Goal: Task Accomplishment & Management: Manage account settings

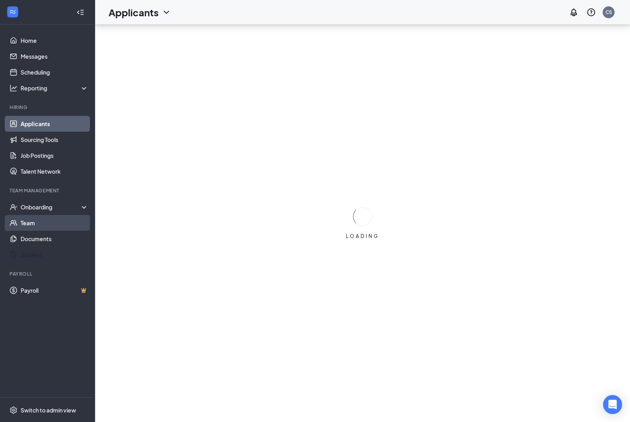
scroll to position [28, 0]
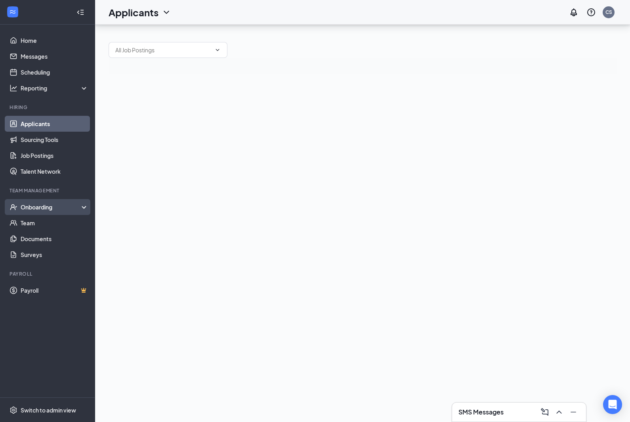
click at [55, 199] on div "Onboarding" at bounding box center [47, 207] width 95 height 16
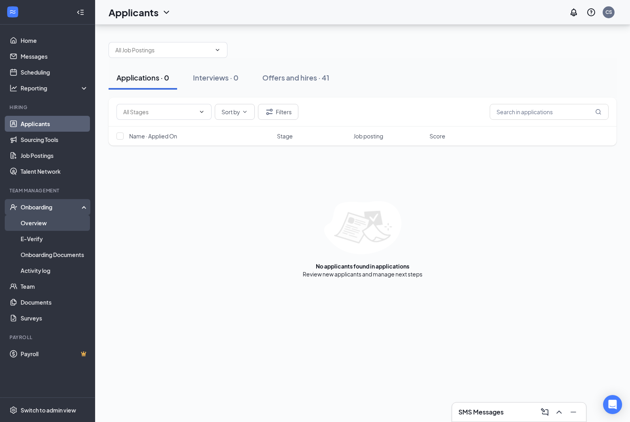
click at [44, 215] on link "Overview" at bounding box center [55, 223] width 68 height 16
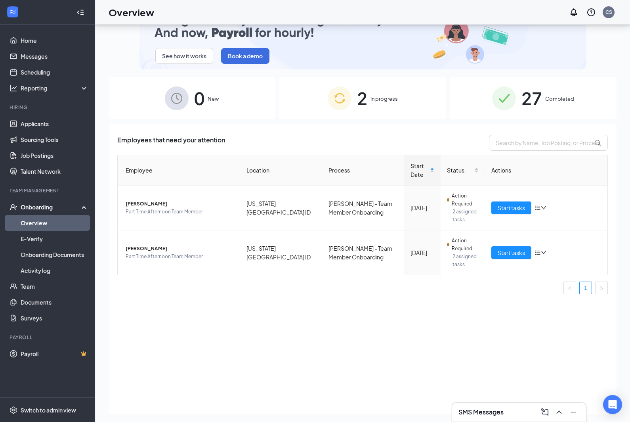
click at [539, 108] on span "27" at bounding box center [531, 97] width 21 height 27
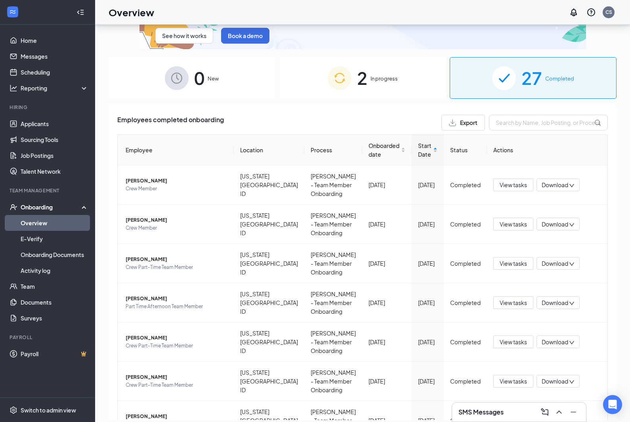
scroll to position [23, 0]
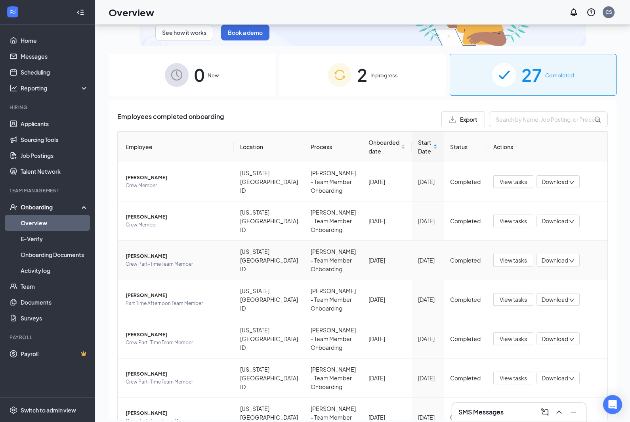
click at [179, 252] on span "[PERSON_NAME]" at bounding box center [177, 256] width 102 height 8
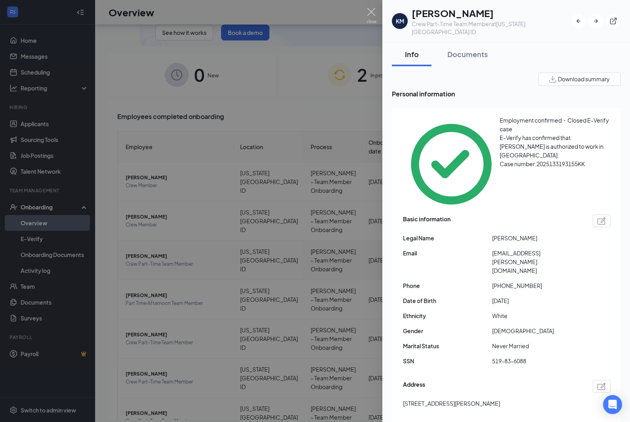
click at [523, 138] on div "E-Verify has confirmed that [PERSON_NAME] is authorized to work in [GEOGRAPHIC_…" at bounding box center [555, 146] width 111 height 26
click at [478, 49] on div "Documents" at bounding box center [467, 54] width 40 height 10
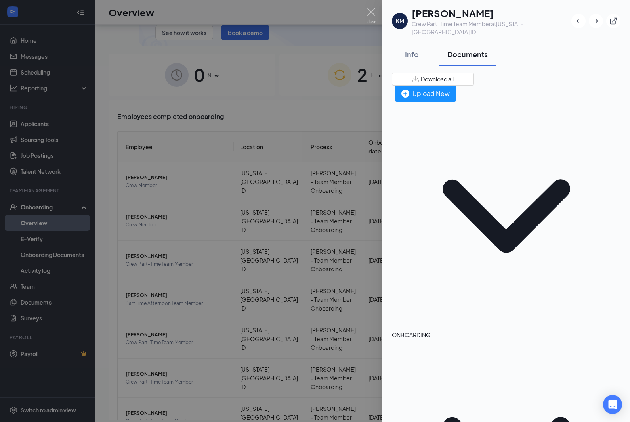
click at [480, 49] on div "Documents" at bounding box center [467, 54] width 40 height 10
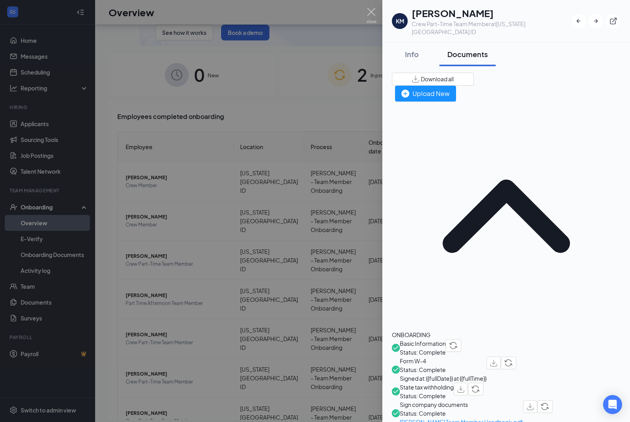
scroll to position [0, 0]
click at [411, 42] on button "Info" at bounding box center [412, 54] width 40 height 24
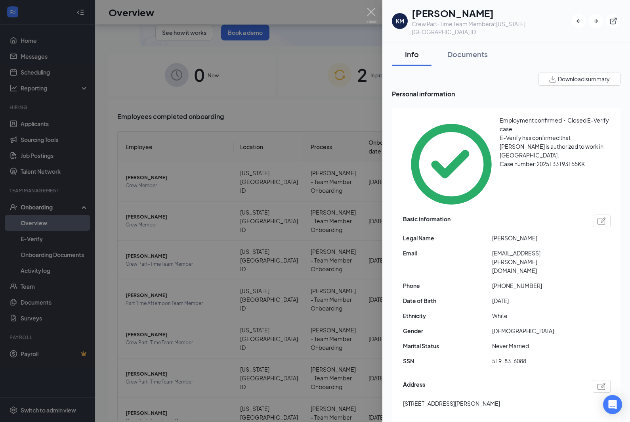
click at [380, 6] on div at bounding box center [315, 211] width 630 height 422
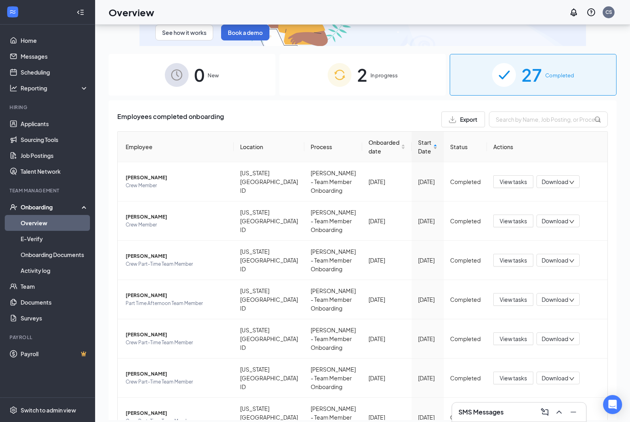
click at [421, 149] on span "Start Date" at bounding box center [424, 146] width 13 height 17
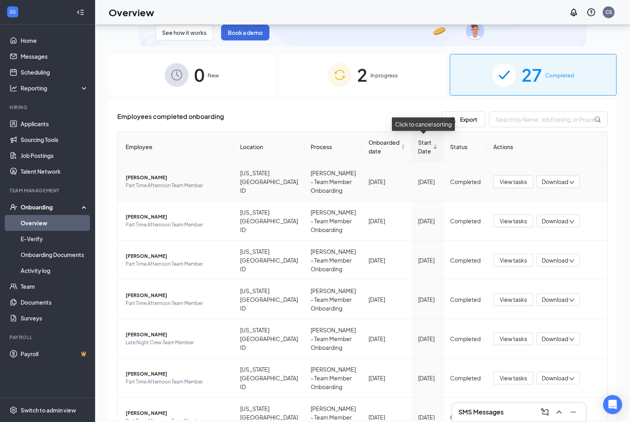
click at [139, 181] on span "Part Time Afternoon Team Member" at bounding box center [177, 185] width 102 height 8
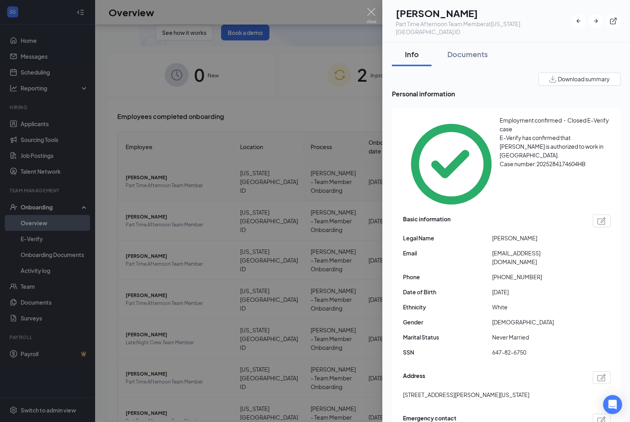
scroll to position [0, 0]
click at [481, 54] on button "Documents" at bounding box center [467, 54] width 56 height 24
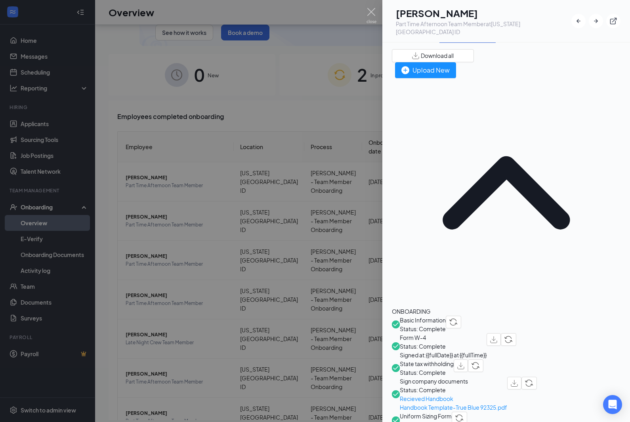
scroll to position [25, 0]
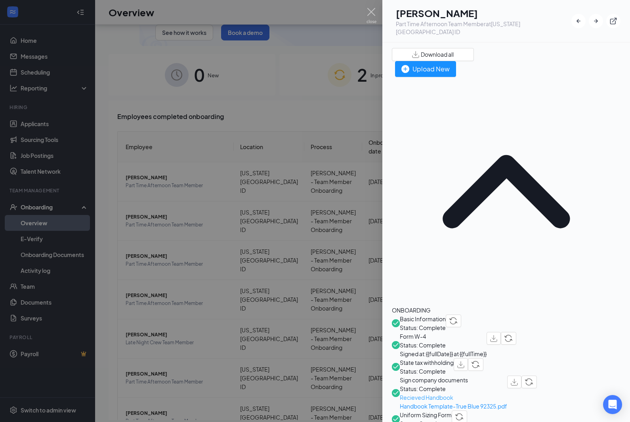
click at [460, 393] on span "Recieved Handbook" at bounding box center [453, 397] width 107 height 9
click at [0, 0] on html "Home Messages Scheduling Reporting Hiring Applicants Sourcing Tools Job Posting…" at bounding box center [315, 183] width 630 height 422
click at [491, 401] on span "Handbook Template-True Blue 92325.pdf" at bounding box center [453, 405] width 107 height 9
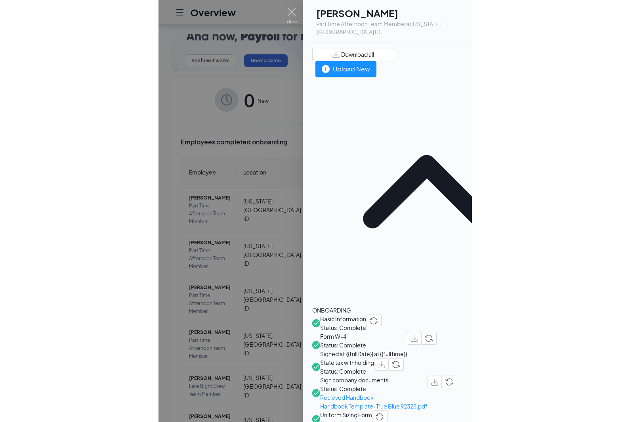
scroll to position [28, 0]
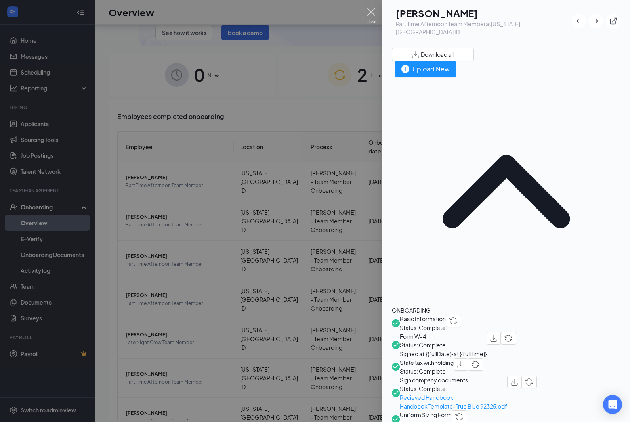
click at [371, 13] on img at bounding box center [372, 15] width 10 height 15
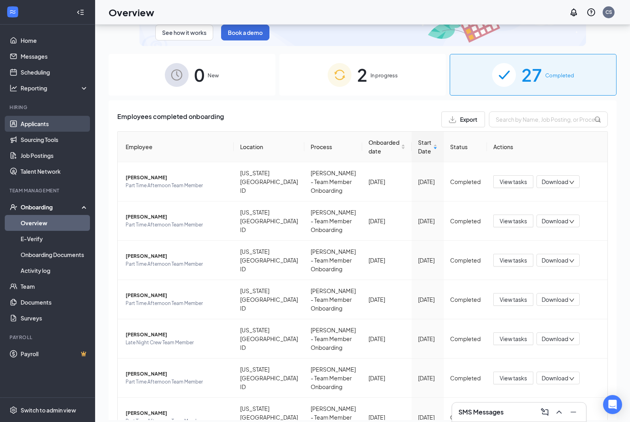
click at [40, 121] on link "Applicants" at bounding box center [55, 124] width 68 height 16
